Goal: Find specific page/section: Find specific page/section

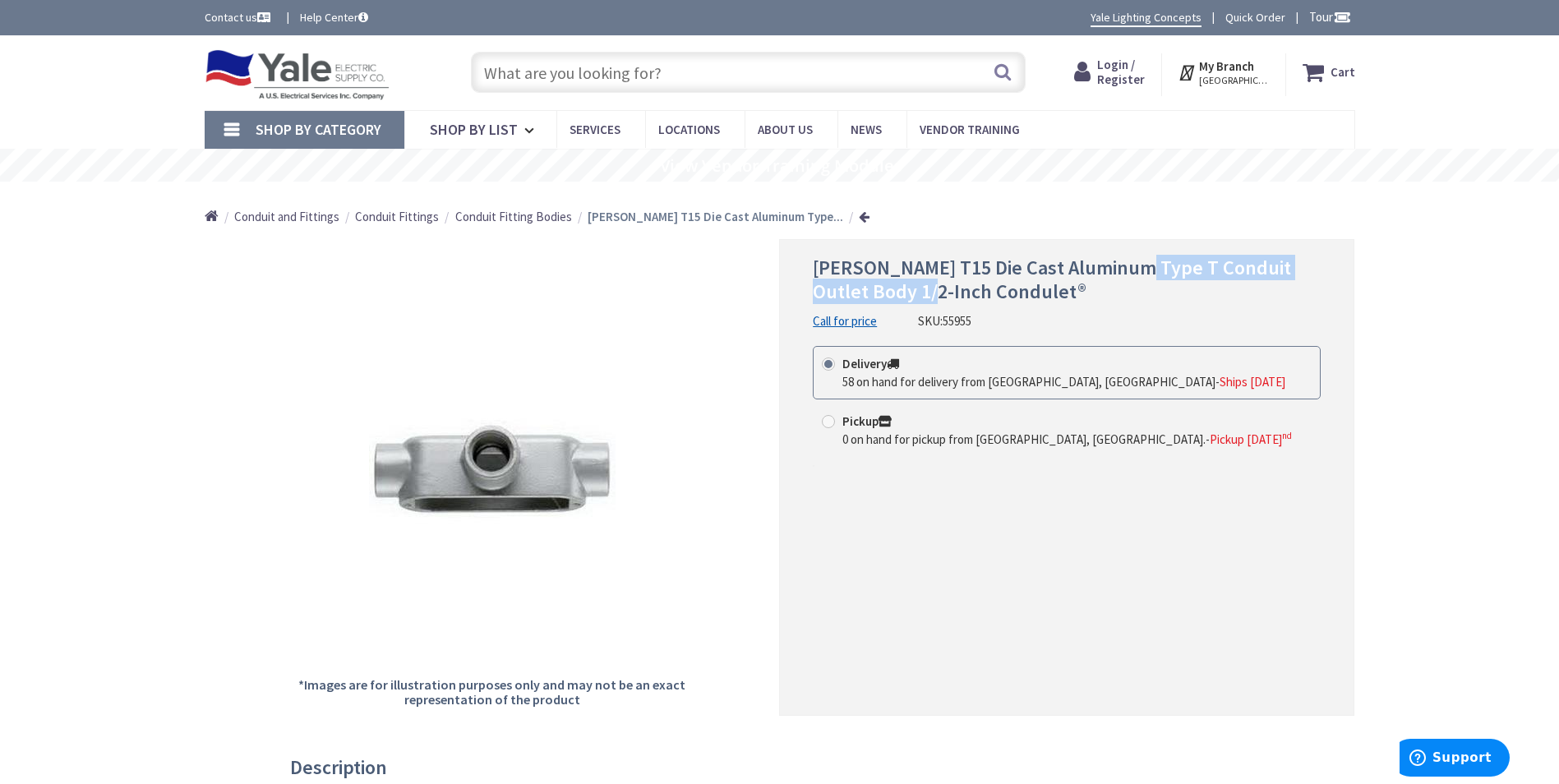
click at [884, 284] on span "Crouse-Hinds T15 Die Cast Aluminum Type T Conduit Outlet Body 1/2-Inch Condulet®" at bounding box center [1051, 279] width 478 height 49
drag, startPoint x: 821, startPoint y: 267, endPoint x: 861, endPoint y: 290, distance: 46.1
click at [861, 290] on span "Crouse-Hinds T15 Die Cast Aluminum Type T Conduit Outlet Body 1/2-Inch Condulet®" at bounding box center [1051, 279] width 478 height 49
click at [858, 290] on span "Crouse-Hinds T15 Die Cast Aluminum Type T Conduit Outlet Body 1/2-Inch Condulet®" at bounding box center [1051, 279] width 478 height 49
drag, startPoint x: 854, startPoint y: 294, endPoint x: 807, endPoint y: 271, distance: 52.3
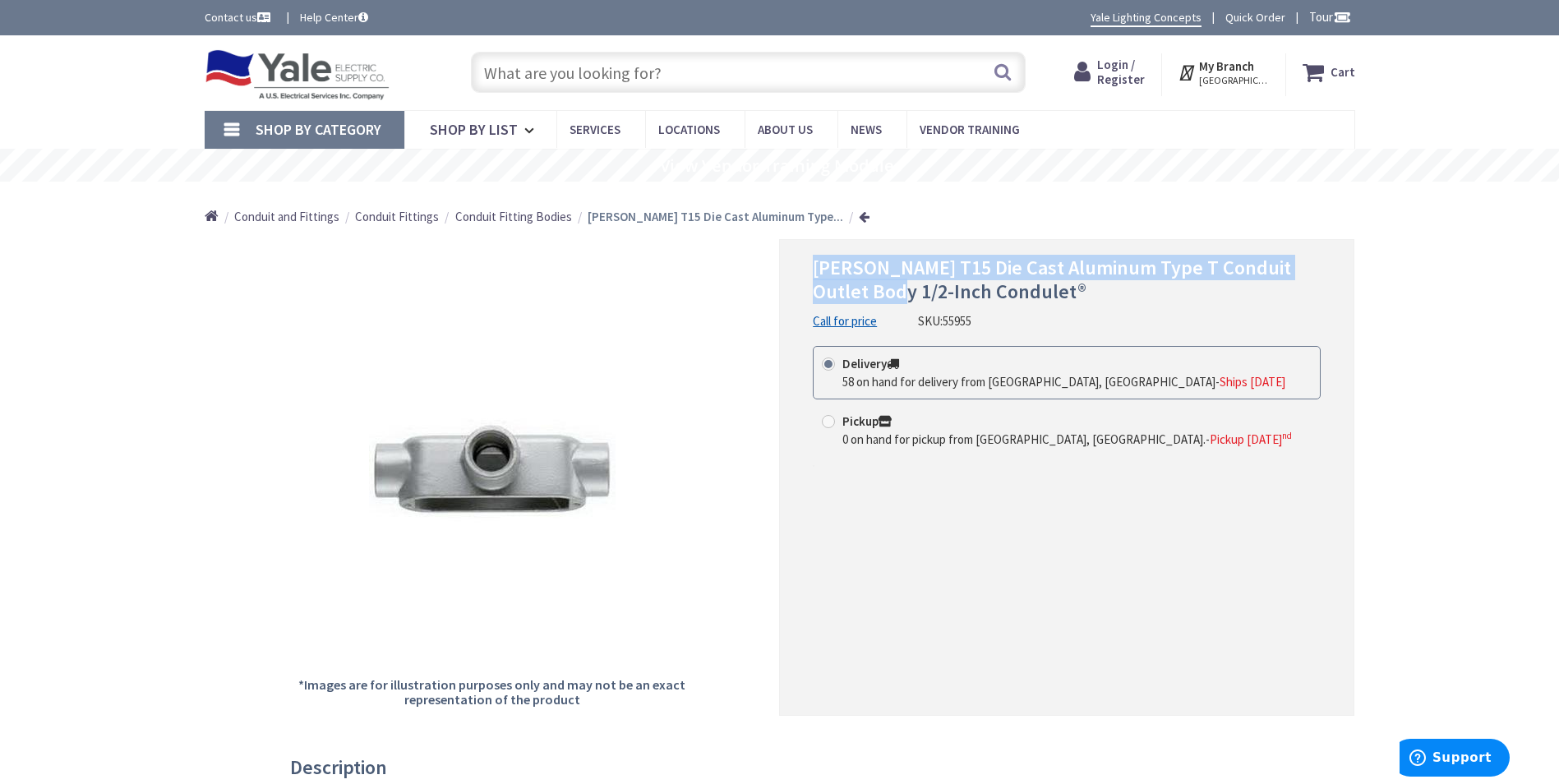
click at [807, 271] on div "Crouse-Hinds T15 Die Cast Aluminum Type T Conduit Outlet Body 1/2-Inch Condulet…" at bounding box center [1066, 477] width 575 height 476
drag, startPoint x: 807, startPoint y: 271, endPoint x: 825, endPoint y: 262, distance: 20.1
copy span "Crouse-Hinds T15 Die Cast Aluminum Type T Conduit Outlet Body"
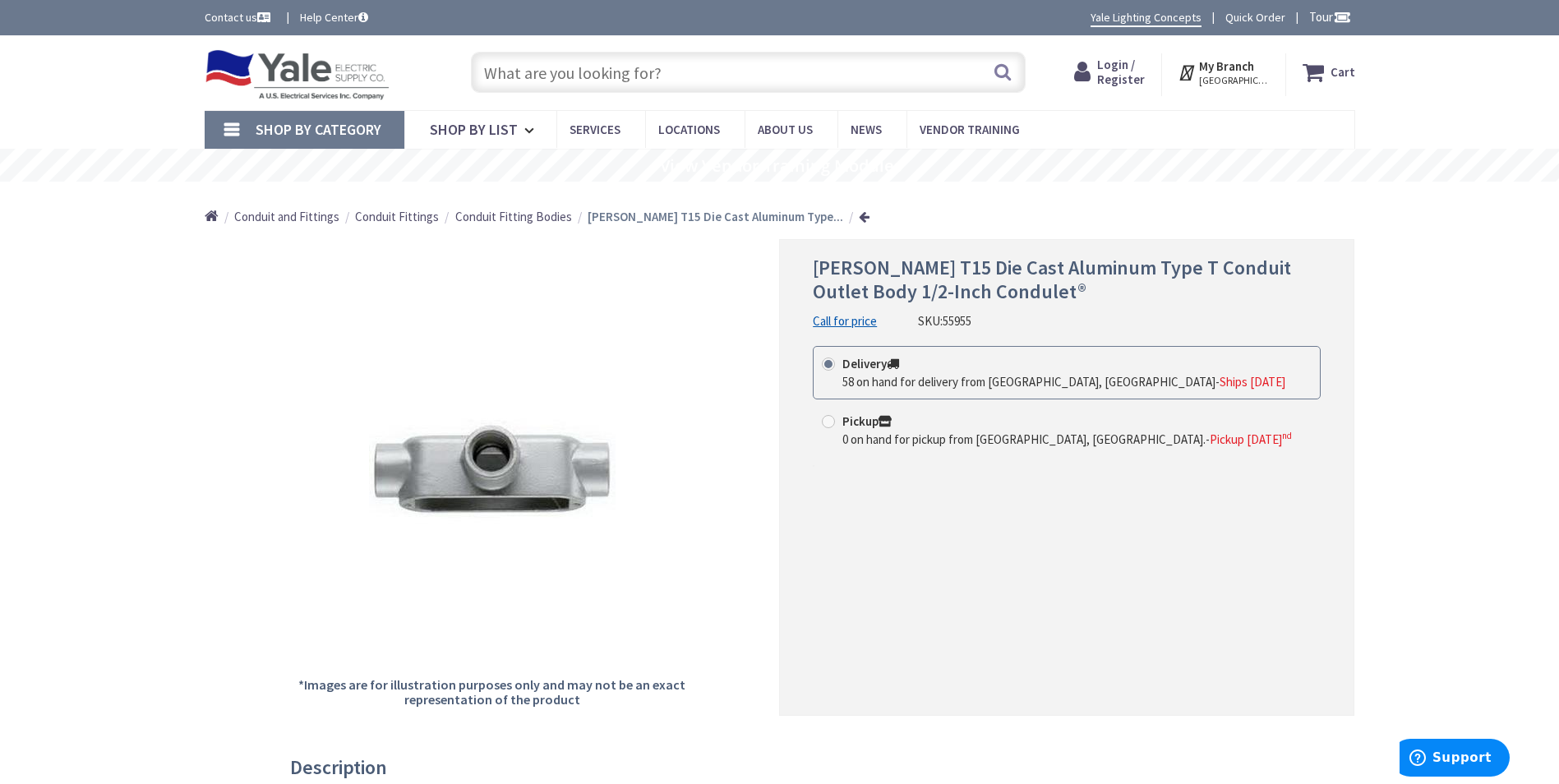
click at [583, 72] on input "text" at bounding box center [749, 72] width 555 height 41
paste input "Crouse-Hinds T15 Die Cast Aluminum Type T Conduit Outlet Body"
type input "Crouse-Hinds T15 Die Cast Aluminum Type T Conduit Outlet Body"
click at [999, 72] on button "Search" at bounding box center [1003, 72] width 22 height 37
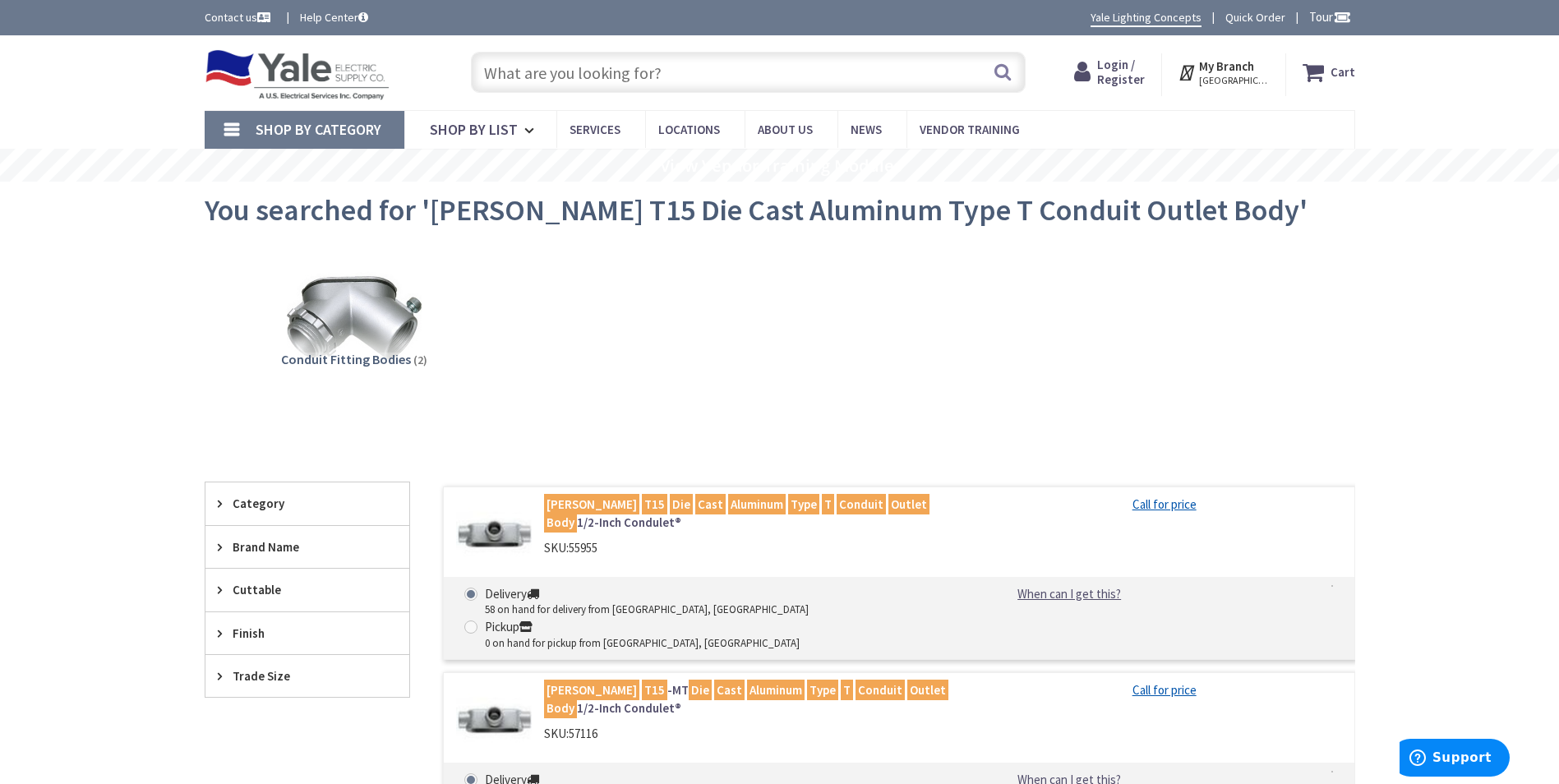
click at [660, 78] on input "text" at bounding box center [749, 72] width 555 height 41
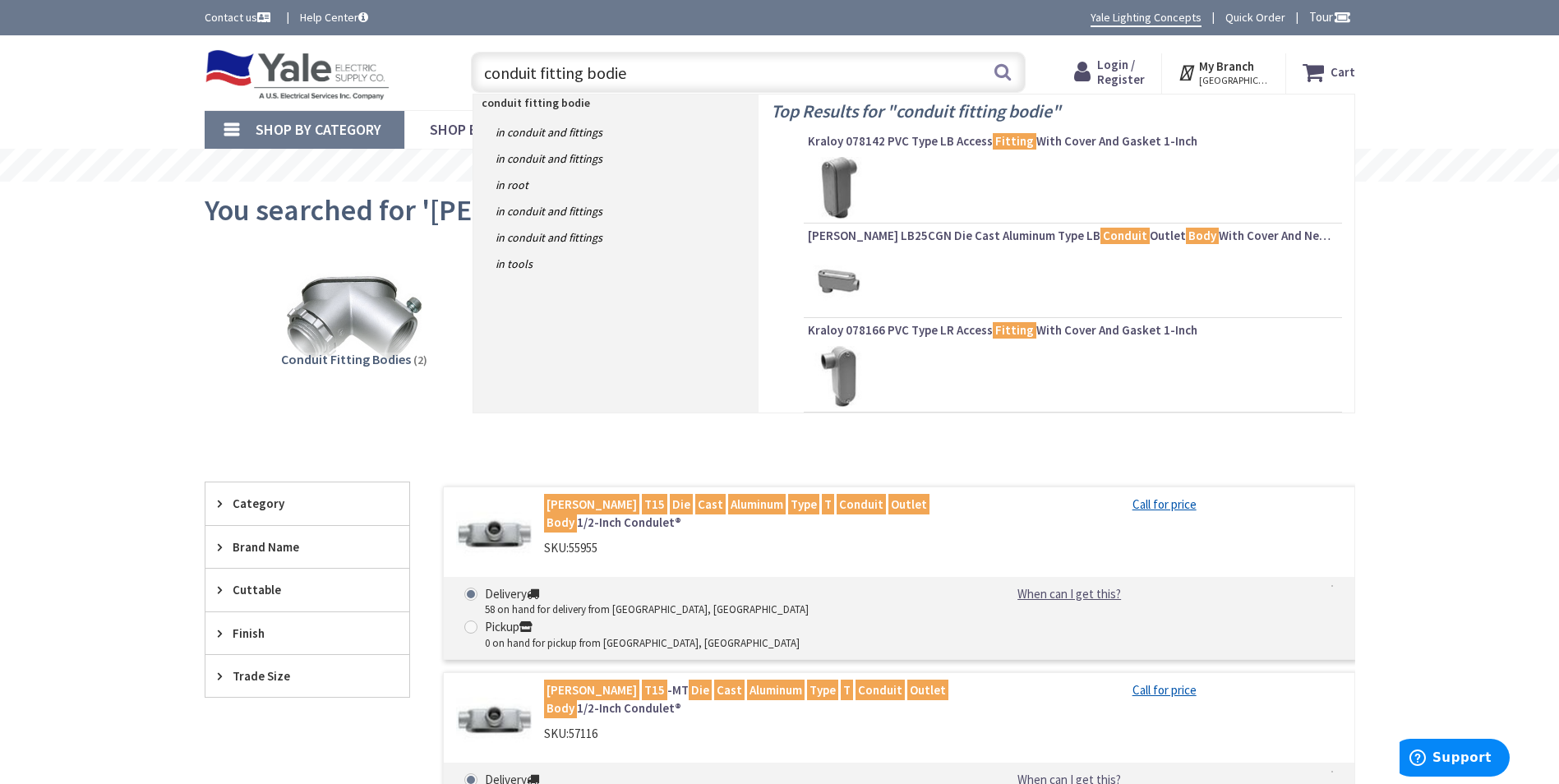
type input "conduit fitting bodies"
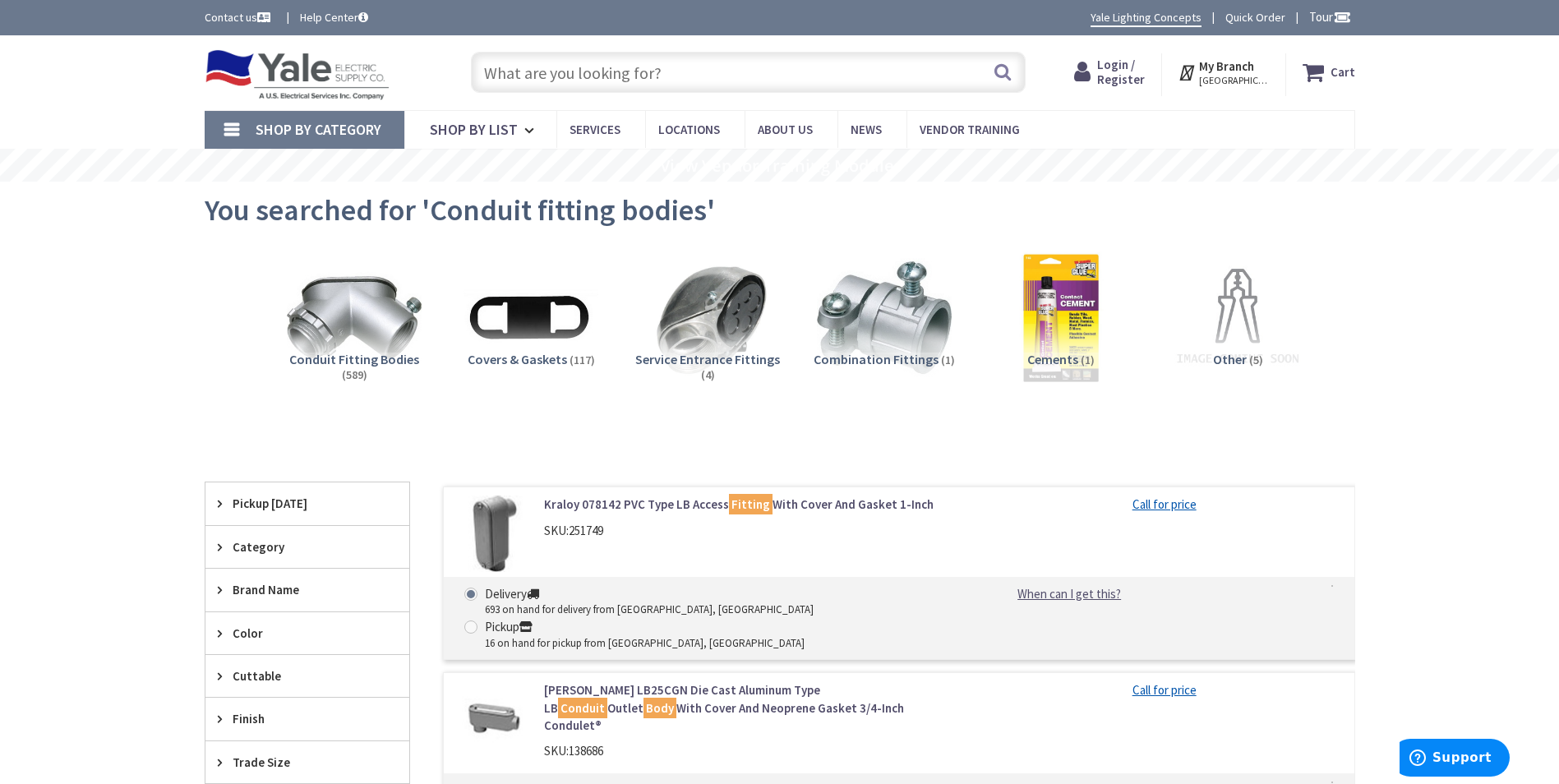
click at [352, 360] on span "Conduit Fitting Bodies" at bounding box center [355, 359] width 130 height 16
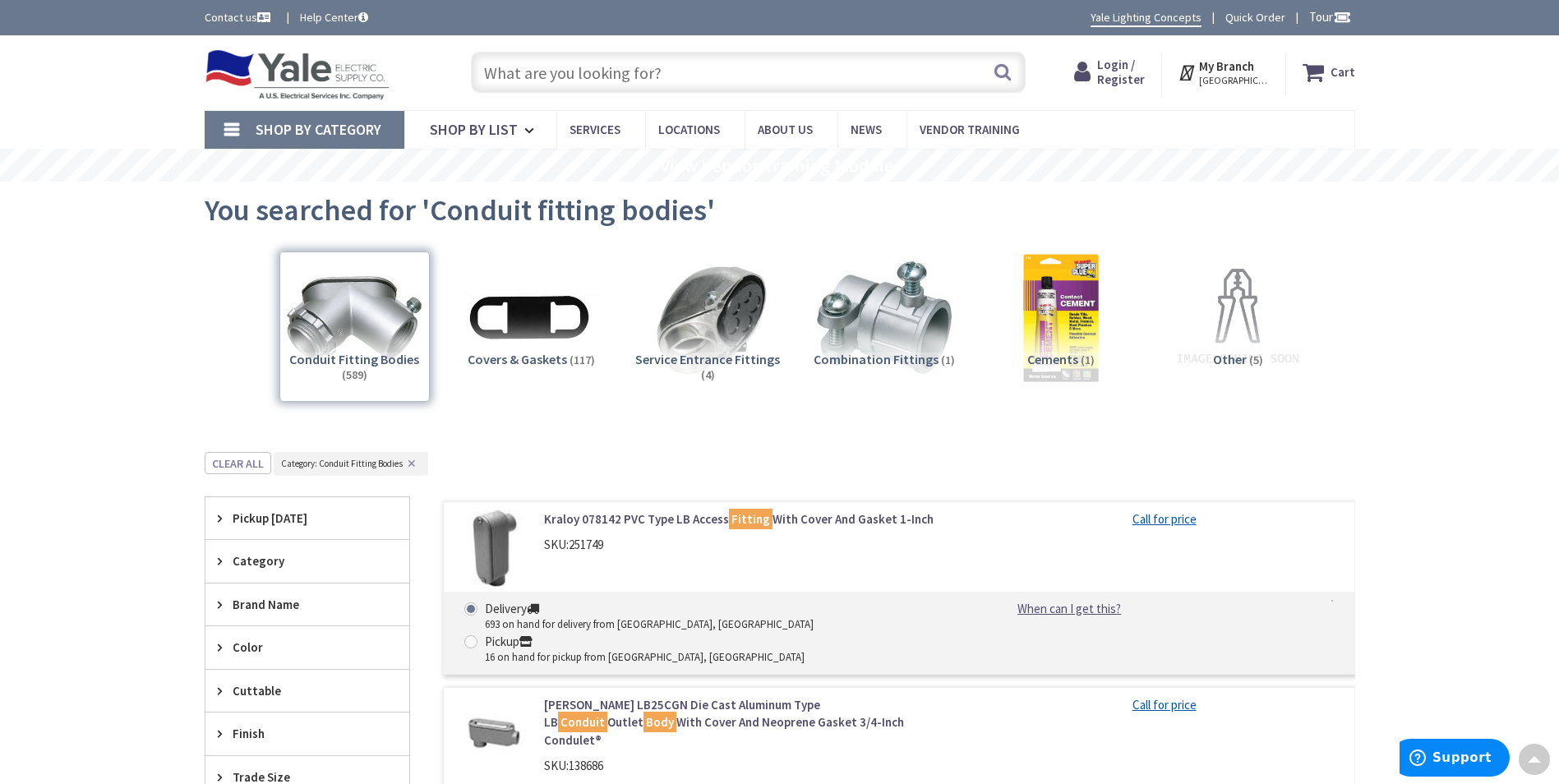
scroll to position [452, 0]
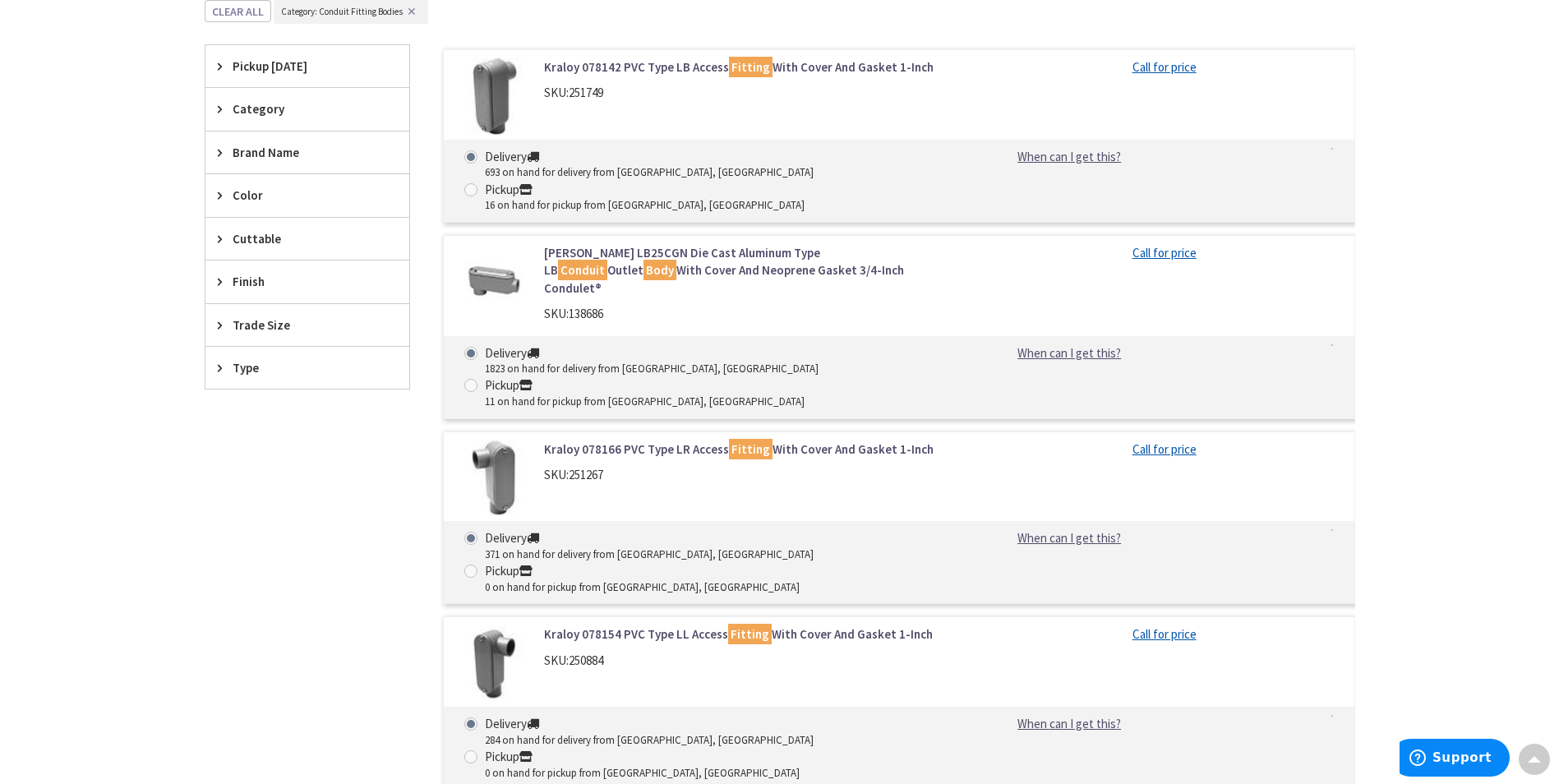
click at [286, 336] on div "Trade Size" at bounding box center [307, 325] width 204 height 42
click at [286, 525] on button "Show more" at bounding box center [307, 525] width 204 height 28
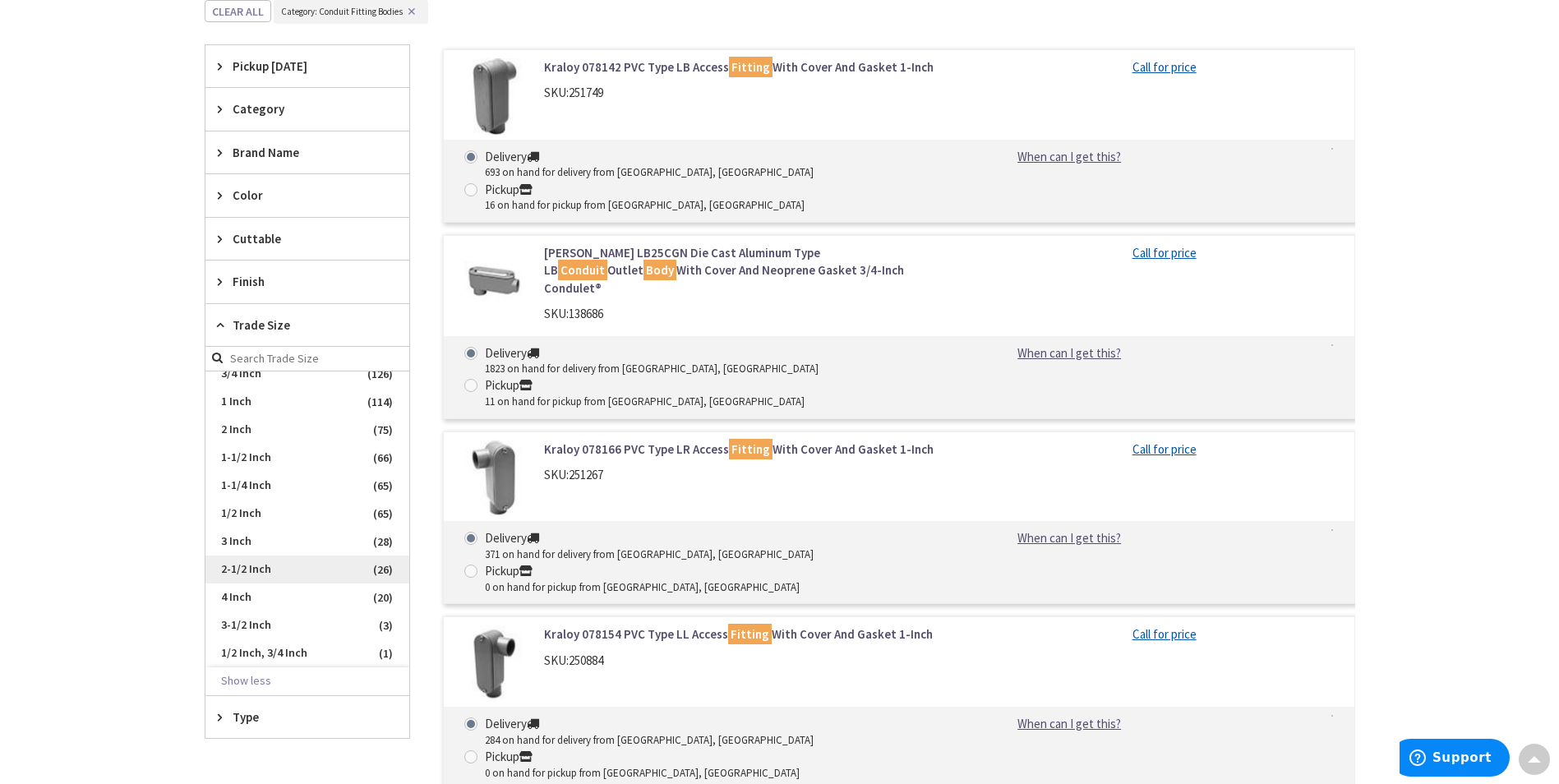
scroll to position [0, 0]
click at [167, 501] on main "You searched for 'Conduit fitting bodies' View Subcategories Conduit Fitting Bo…" at bounding box center [780, 375] width 1233 height 1290
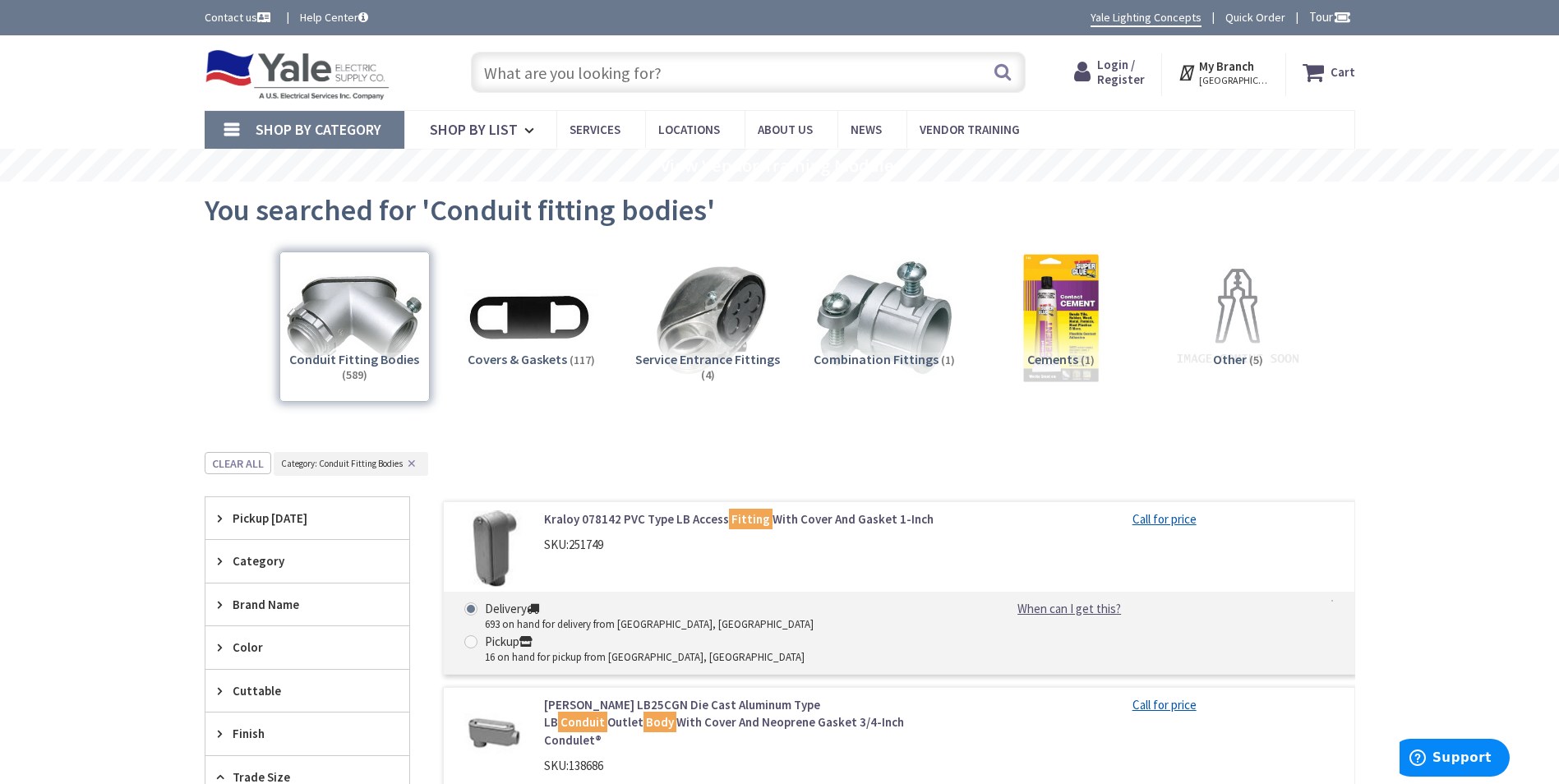
click at [644, 77] on input "text" at bounding box center [749, 72] width 555 height 41
